Goal: Navigation & Orientation: Find specific page/section

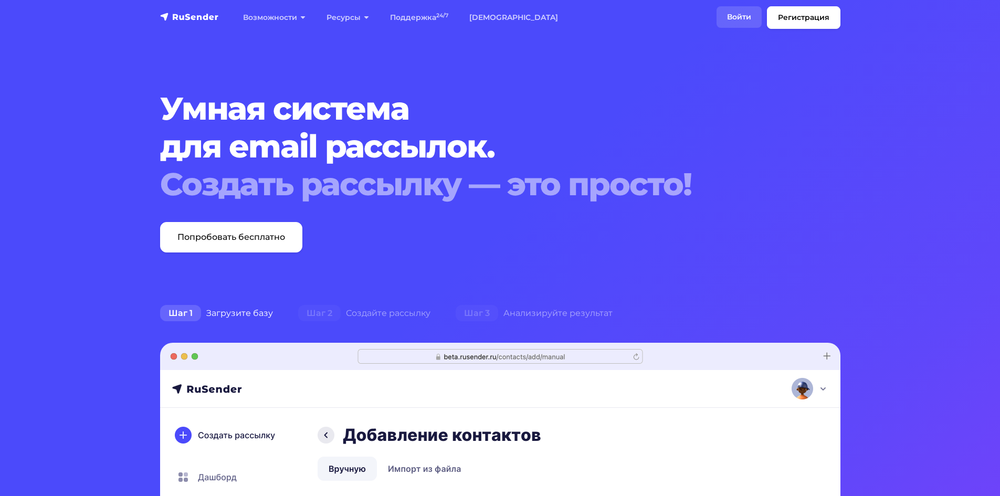
click at [737, 16] on link "Войти" at bounding box center [739, 17] width 45 height 22
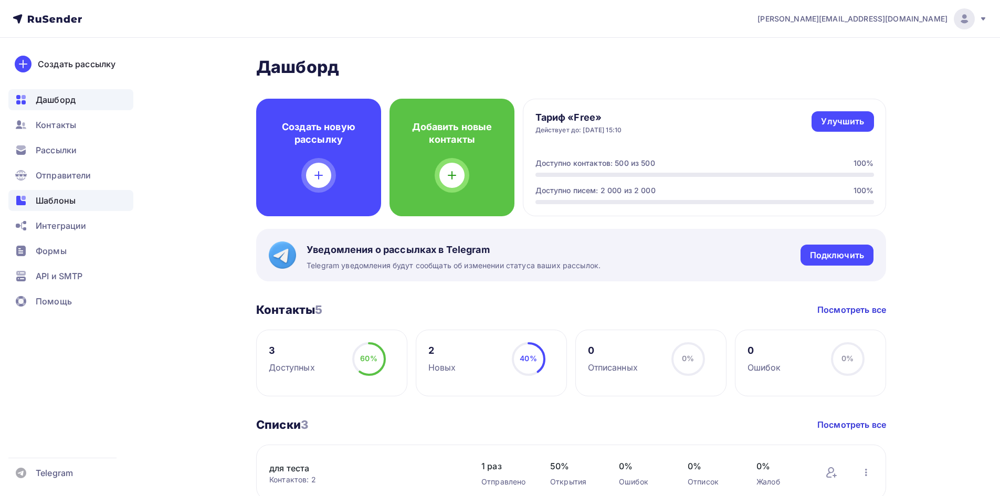
click at [58, 194] on div "Шаблоны" at bounding box center [70, 200] width 125 height 21
